Goal: Information Seeking & Learning: Find specific fact

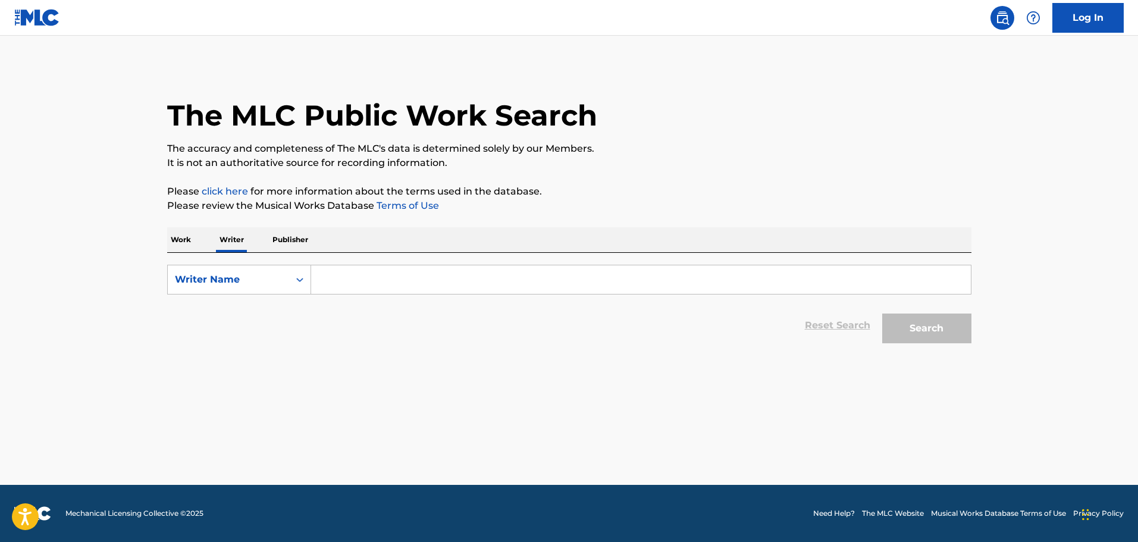
click at [342, 280] on input "Search Form" at bounding box center [641, 279] width 660 height 29
paste input "[PERSON_NAME] [PERSON_NAME]"
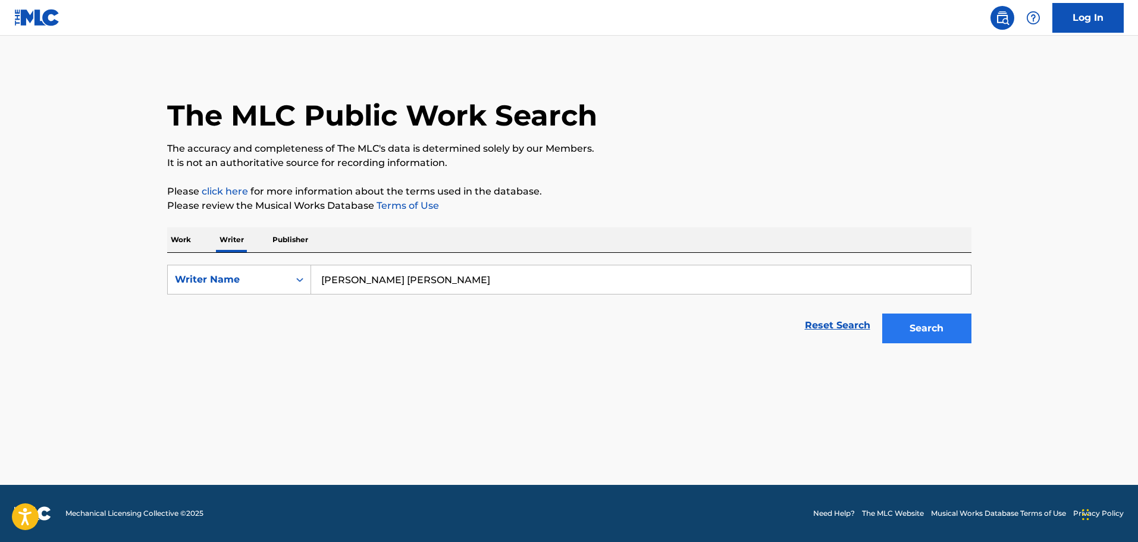
type input "[PERSON_NAME] [PERSON_NAME]"
click at [957, 323] on button "Search" at bounding box center [926, 328] width 89 height 30
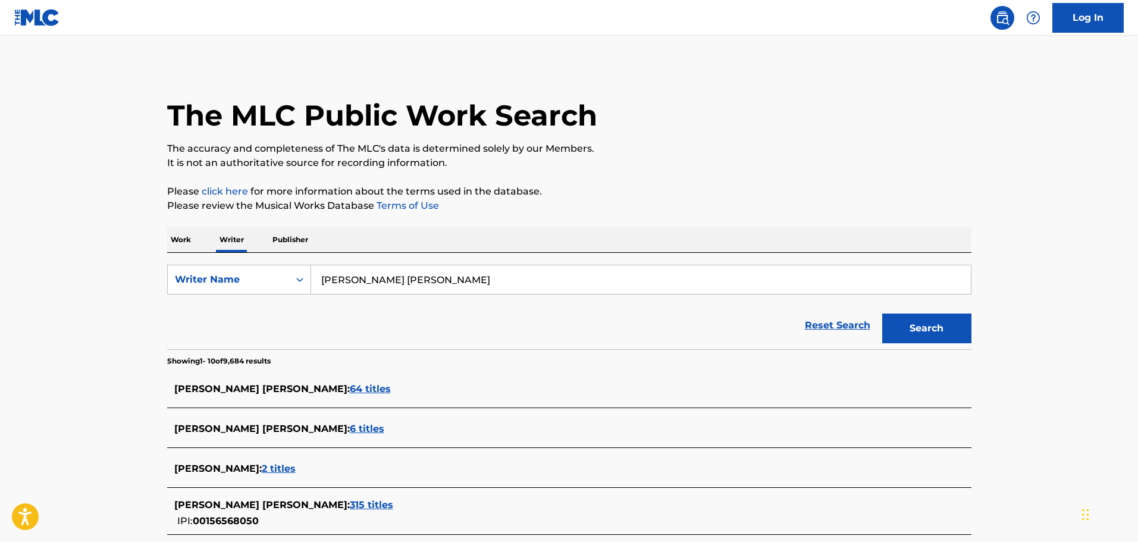
click at [350, 386] on span "64 titles" at bounding box center [370, 388] width 41 height 11
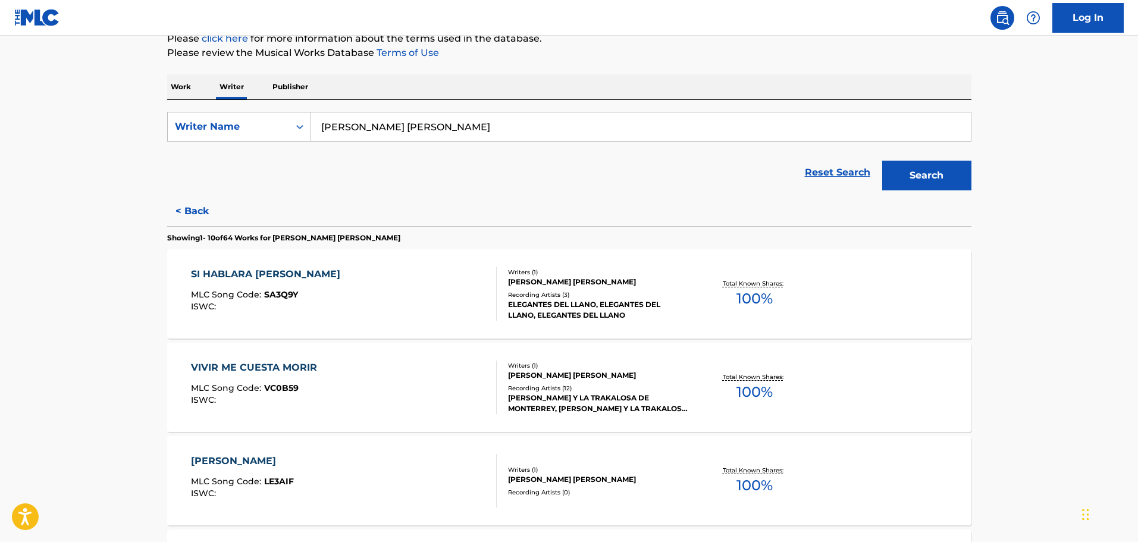
scroll to position [178, 0]
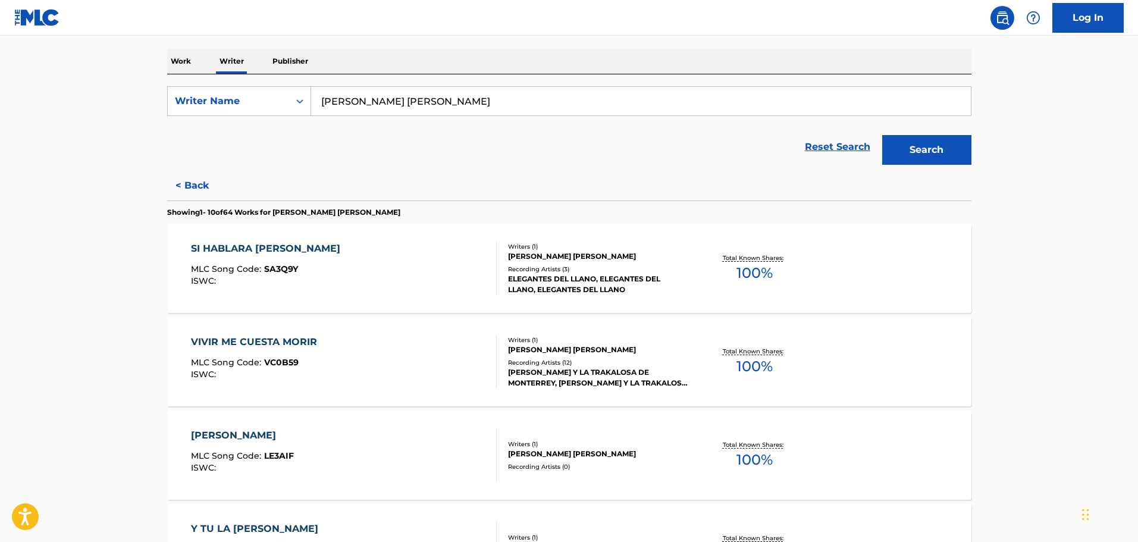
click at [324, 289] on div "SI HABLARA [PERSON_NAME] MLC Song Code : SA3Q9Y ISWC :" at bounding box center [344, 268] width 306 height 54
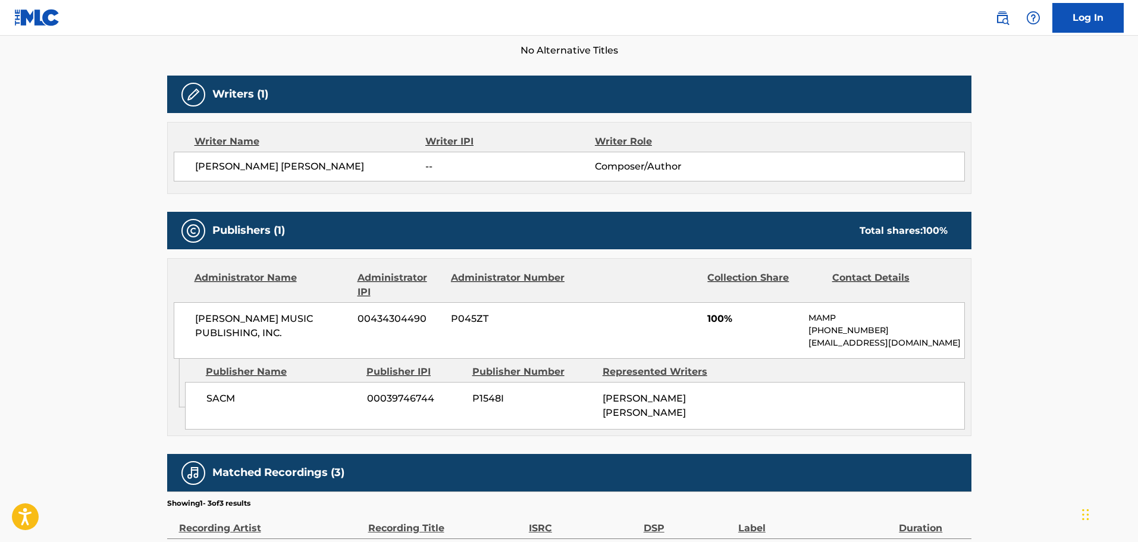
scroll to position [357, 0]
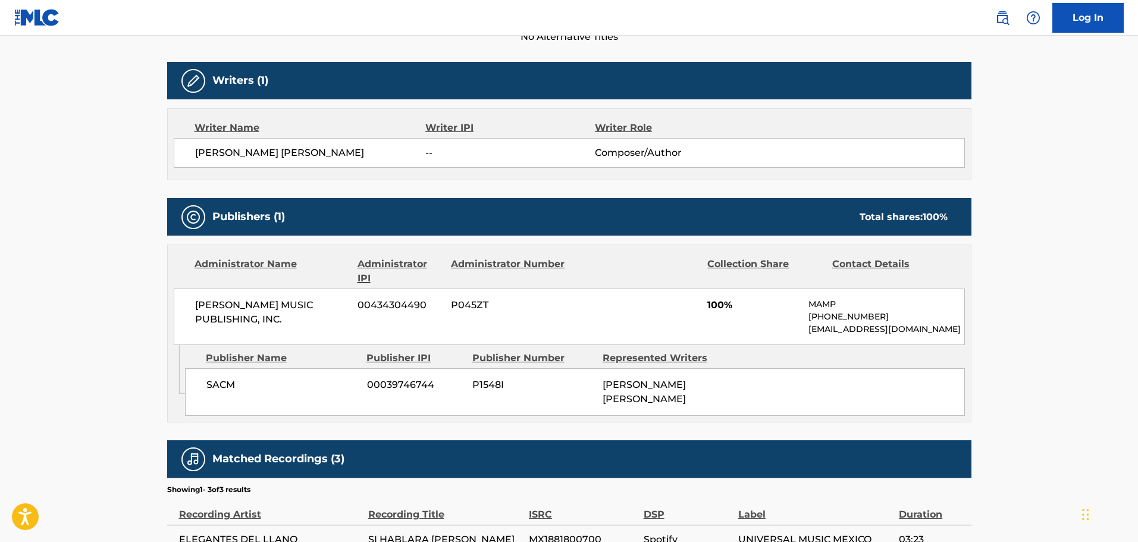
click at [294, 345] on div "[PERSON_NAME] MUSIC PUBLISHING, INC. 00434304490 P045ZT 100% MAMP [PHONE_NUMBER…" at bounding box center [569, 316] width 791 height 57
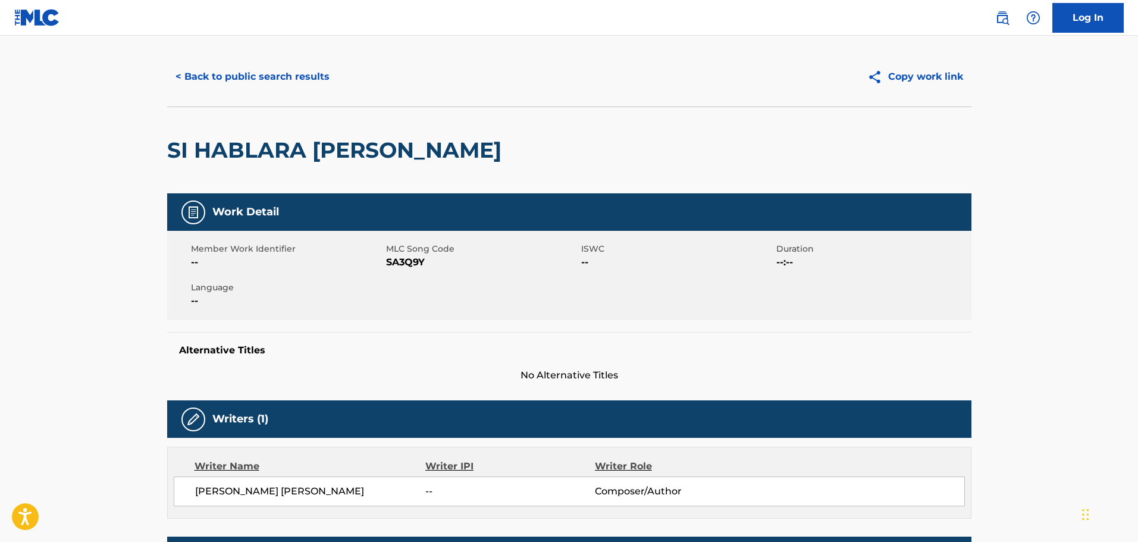
scroll to position [0, 0]
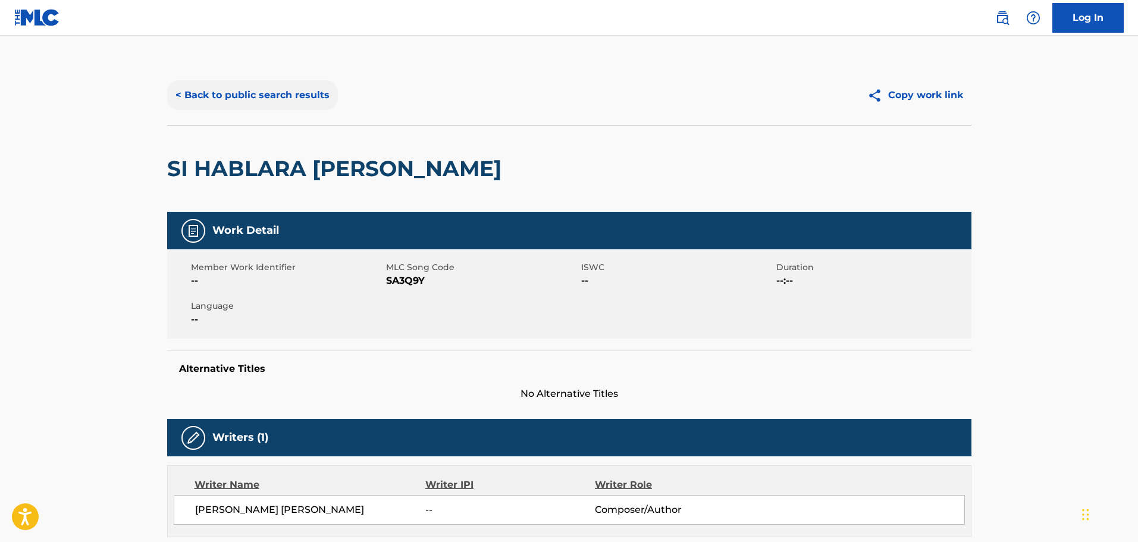
click at [269, 91] on button "< Back to public search results" at bounding box center [252, 95] width 171 height 30
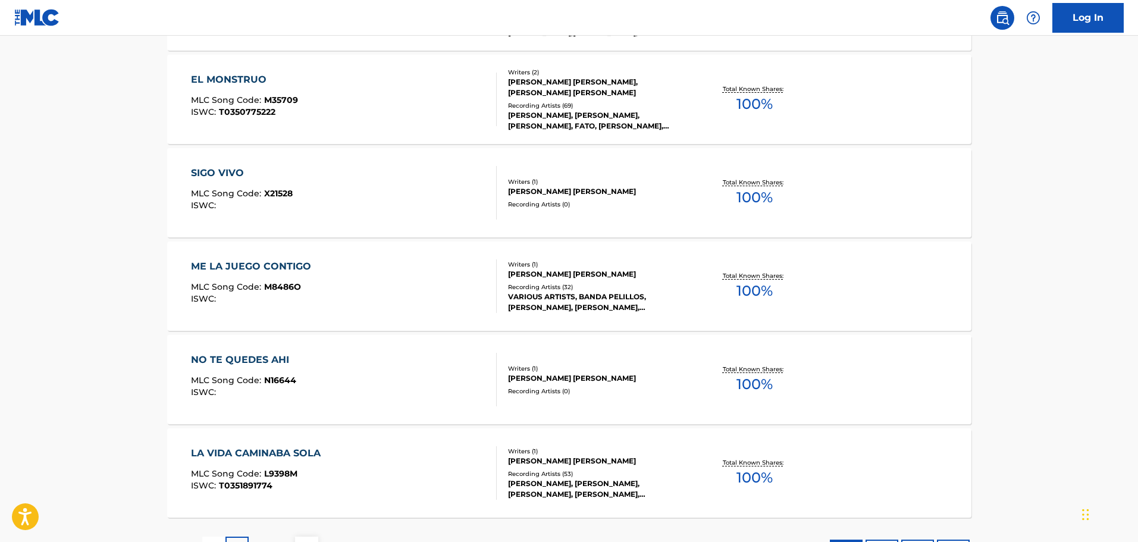
scroll to position [892, 0]
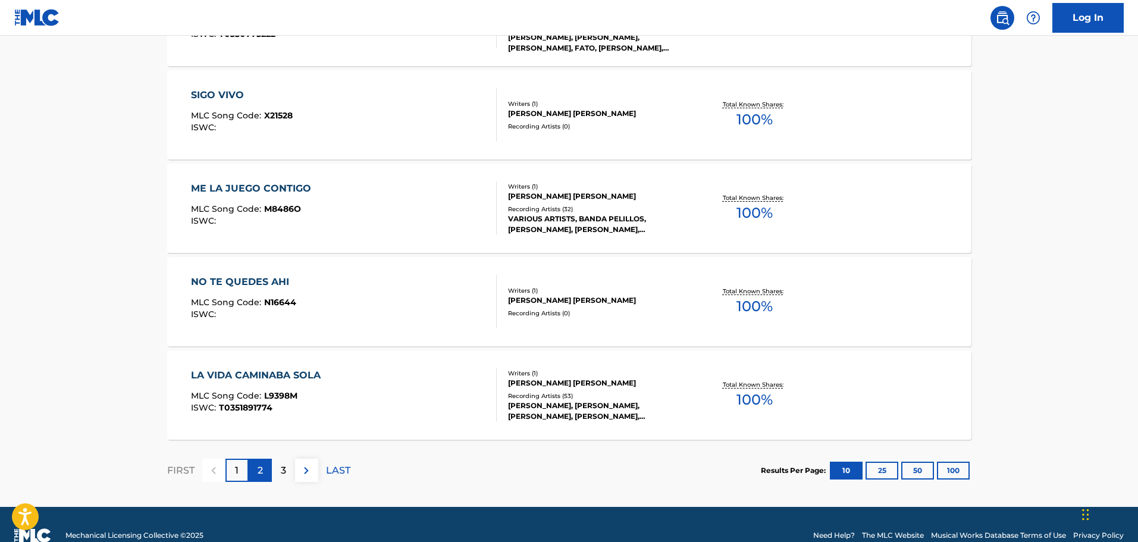
click at [261, 475] on p "2" at bounding box center [260, 470] width 5 height 14
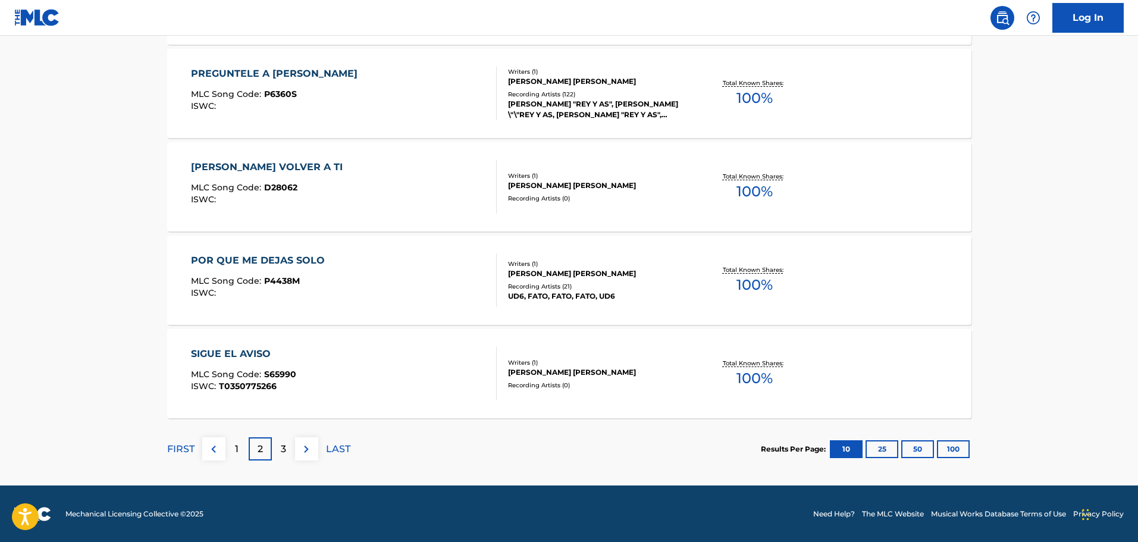
scroll to position [914, 0]
click at [286, 453] on div "3" at bounding box center [283, 448] width 23 height 23
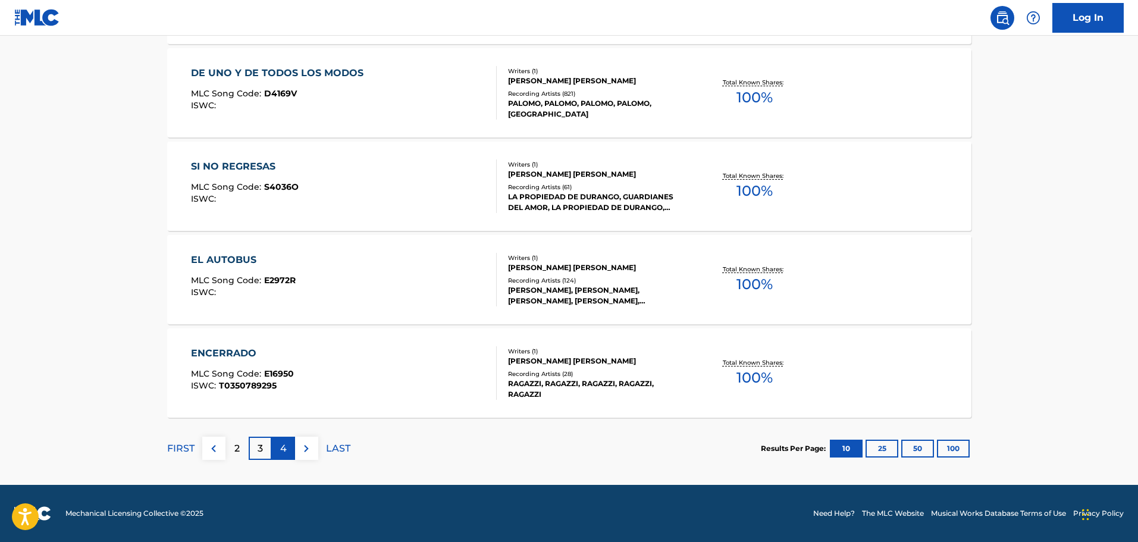
click at [287, 453] on div "4" at bounding box center [283, 448] width 23 height 23
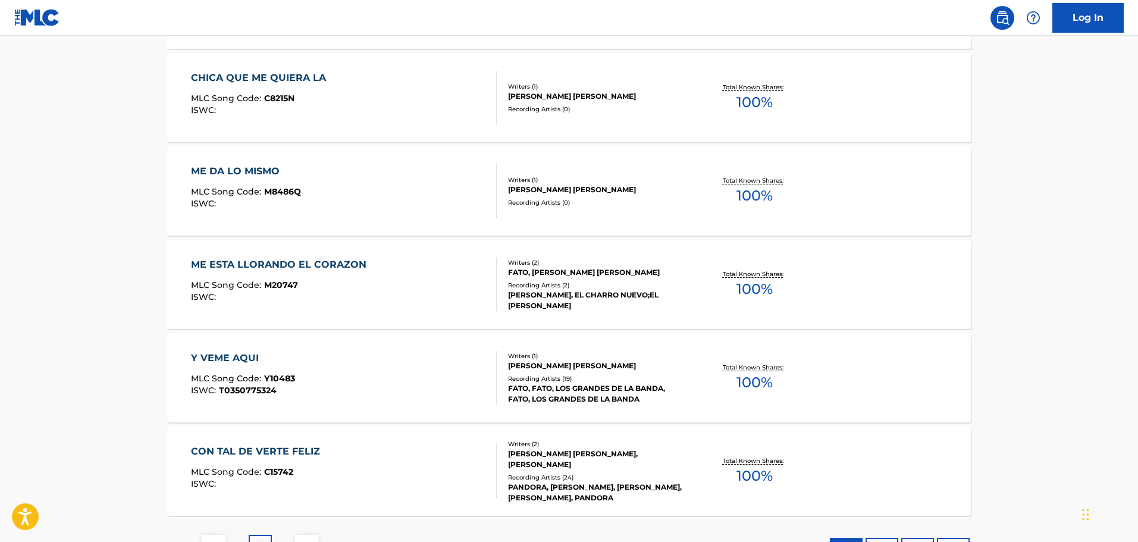
scroll to position [892, 0]
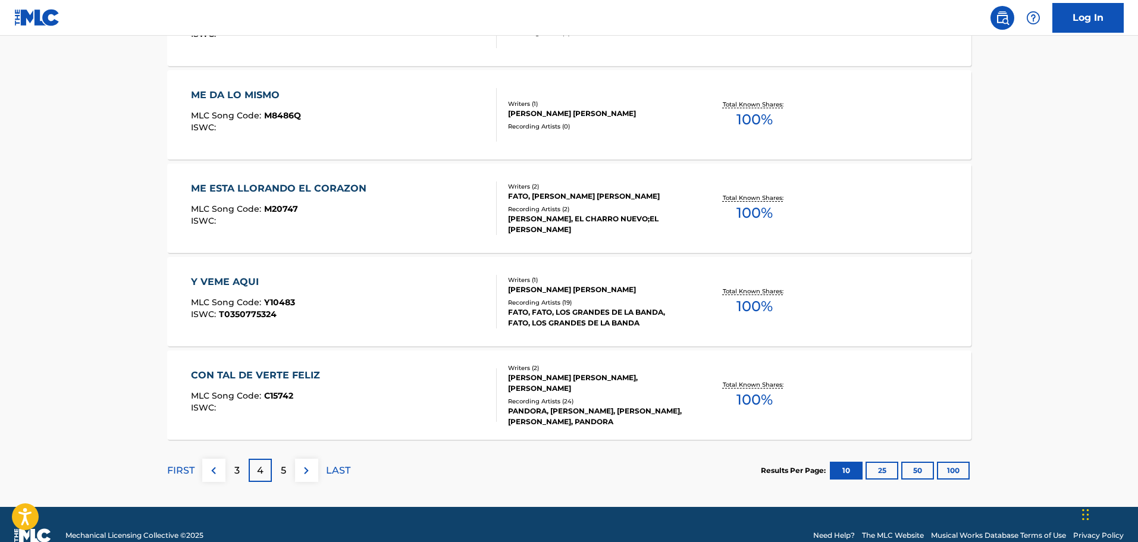
drag, startPoint x: 124, startPoint y: 241, endPoint x: 167, endPoint y: 224, distance: 46.2
